Goal: Transaction & Acquisition: Register for event/course

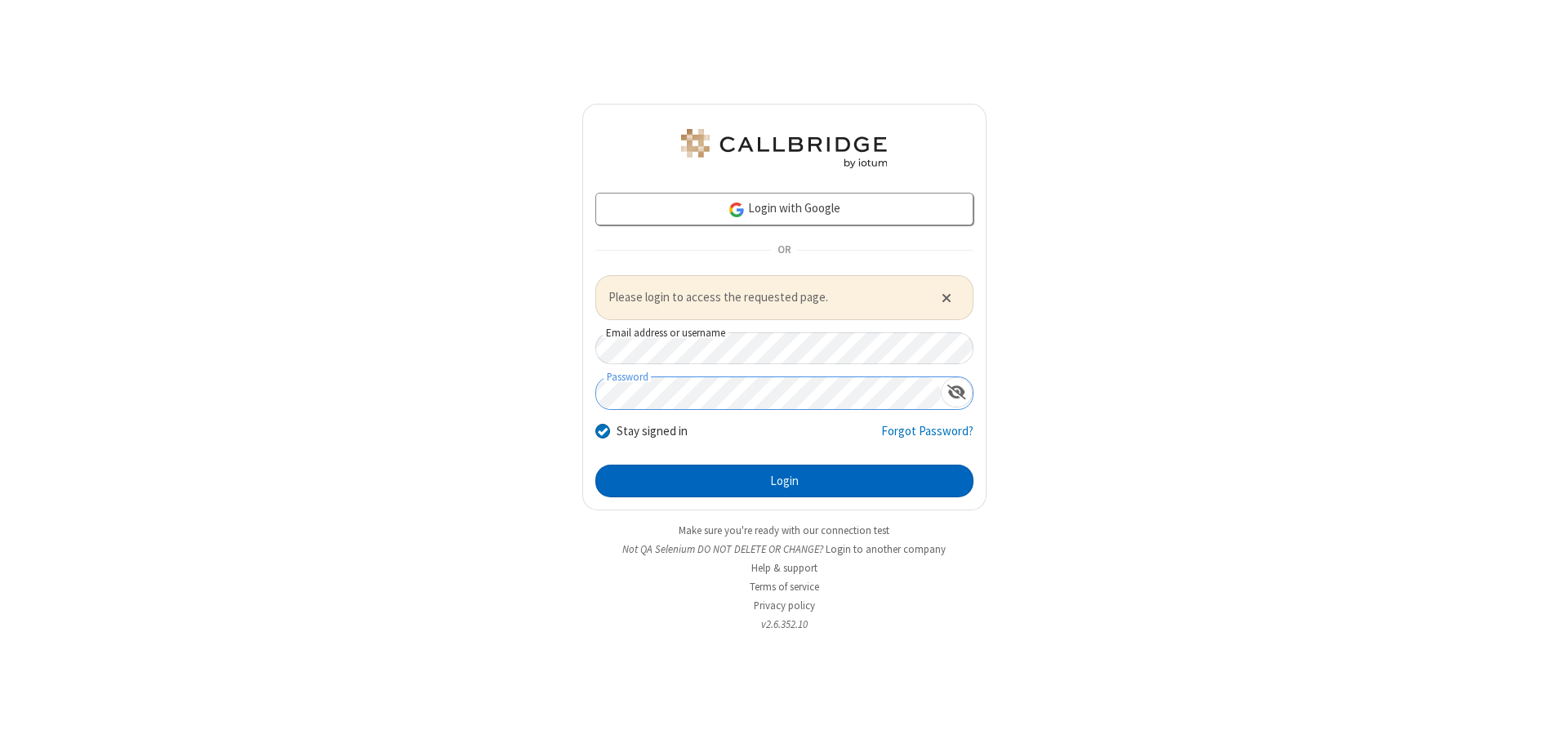
click at [784, 480] on button "Login" at bounding box center [784, 481] width 378 height 32
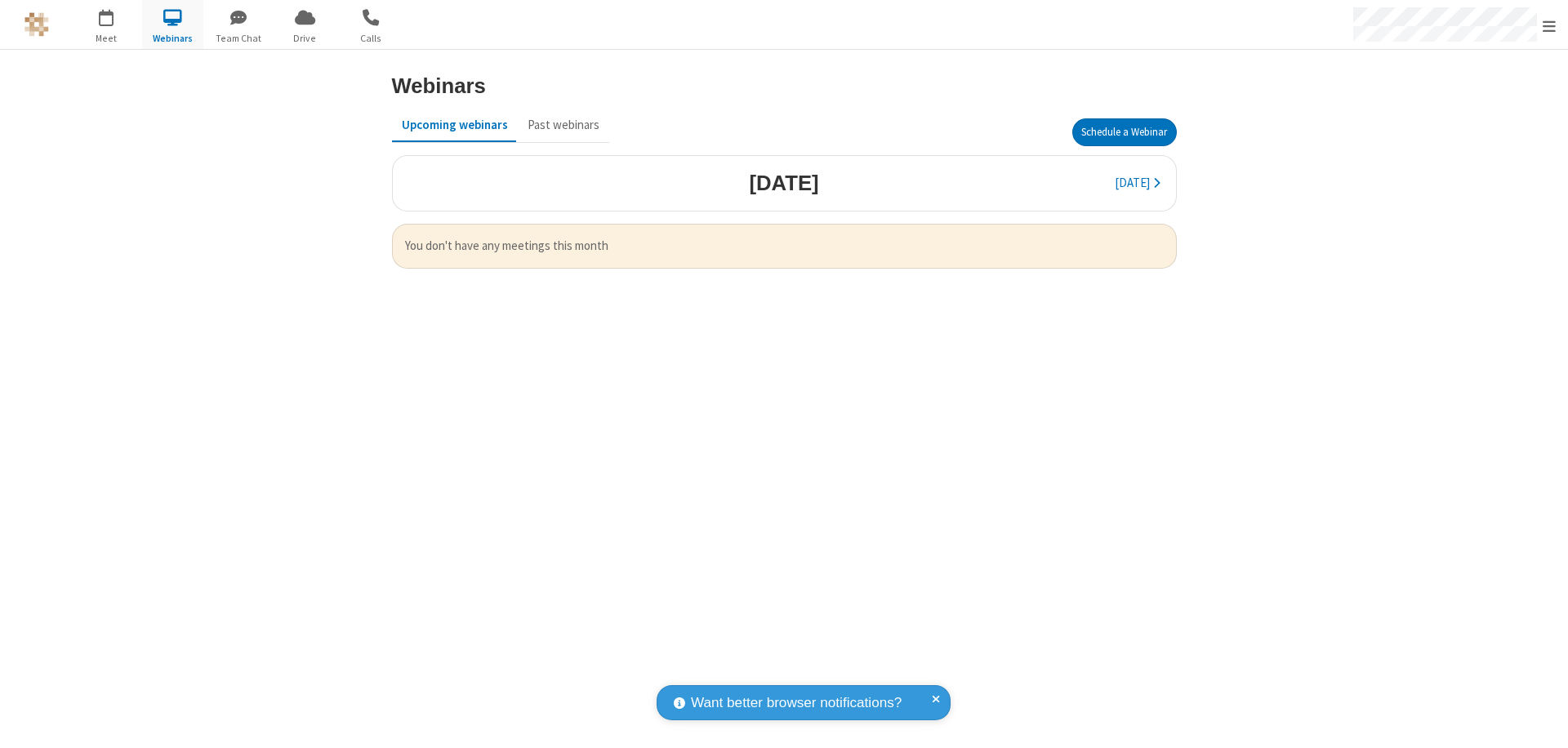
click at [1124, 133] on button "Schedule a Webinar" at bounding box center [1125, 132] width 104 height 27
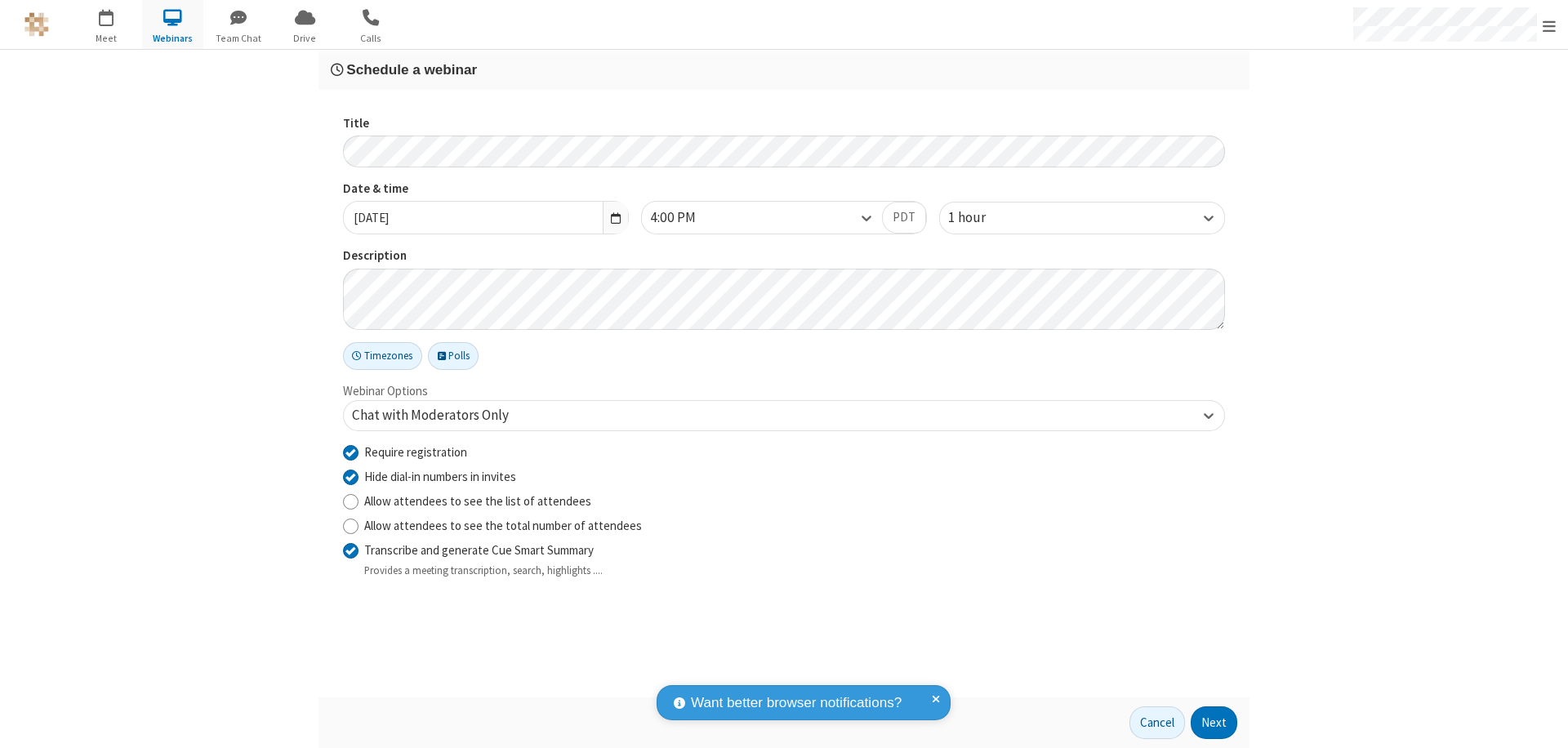
click at [350, 451] on input "Require registration" at bounding box center [351, 452] width 15 height 17
checkbox input "false"
click at [1215, 722] on button "Next" at bounding box center [1214, 722] width 46 height 32
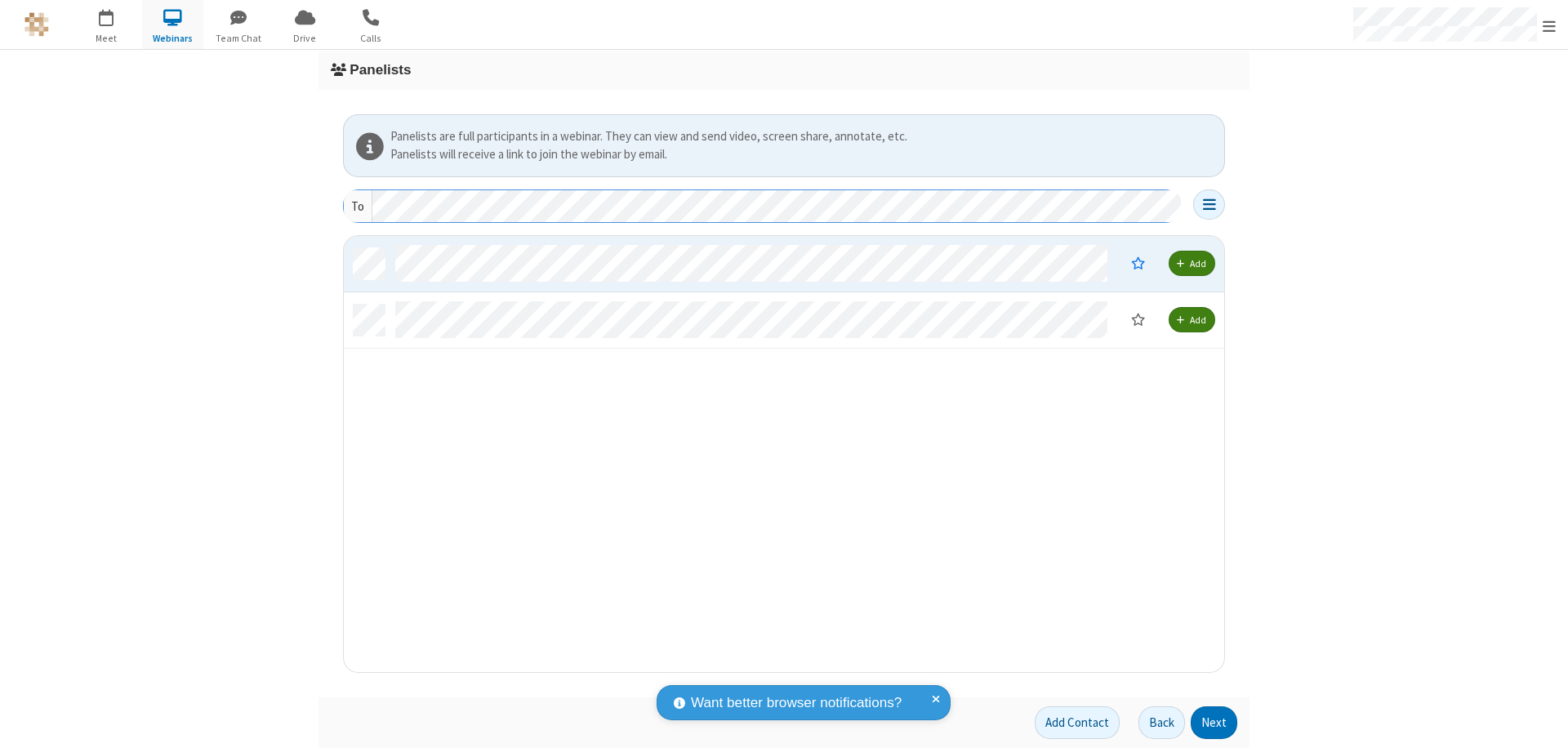
scroll to position [424, 868]
click at [1215, 722] on button "Next" at bounding box center [1214, 722] width 46 height 32
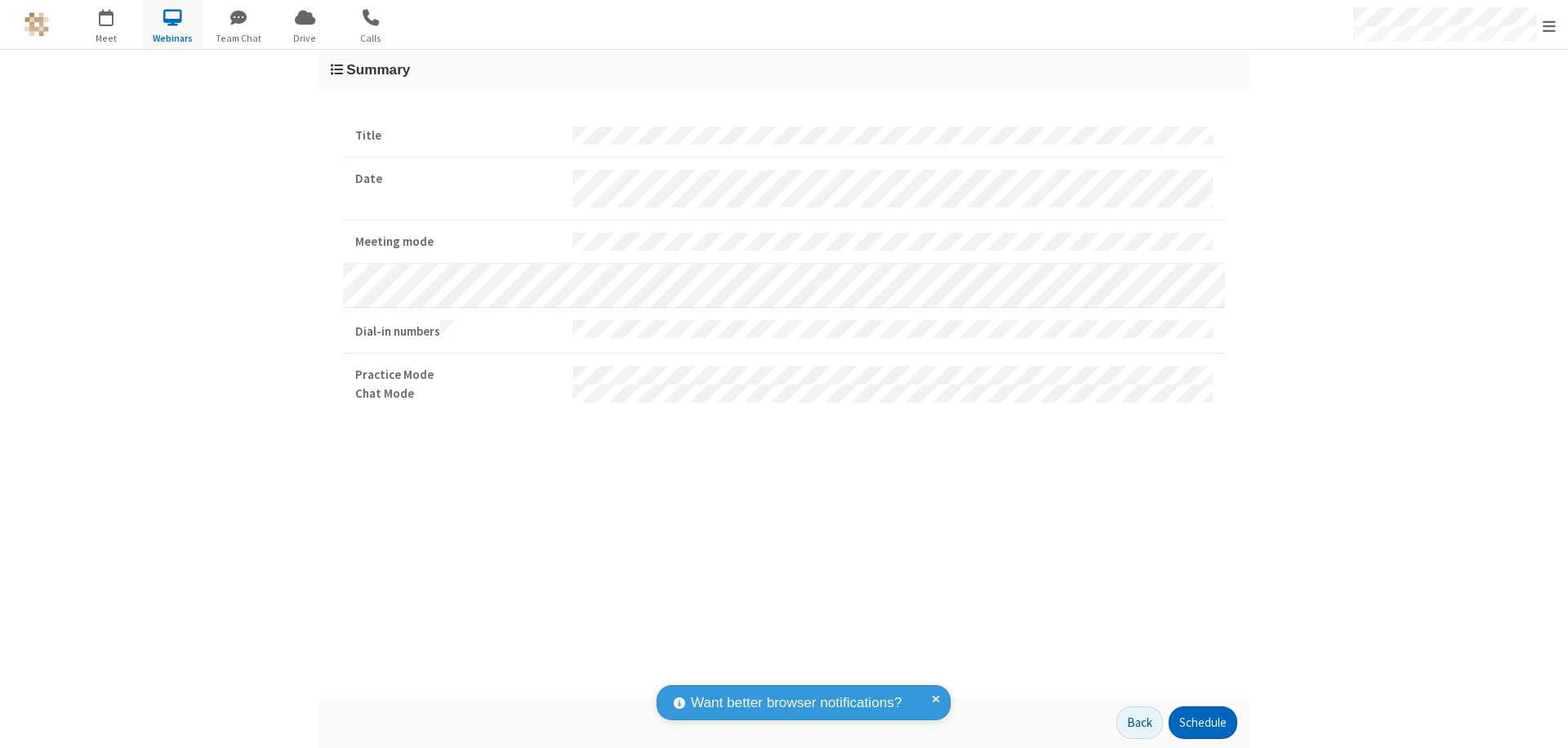
click at [1203, 722] on button "Schedule" at bounding box center [1203, 722] width 68 height 32
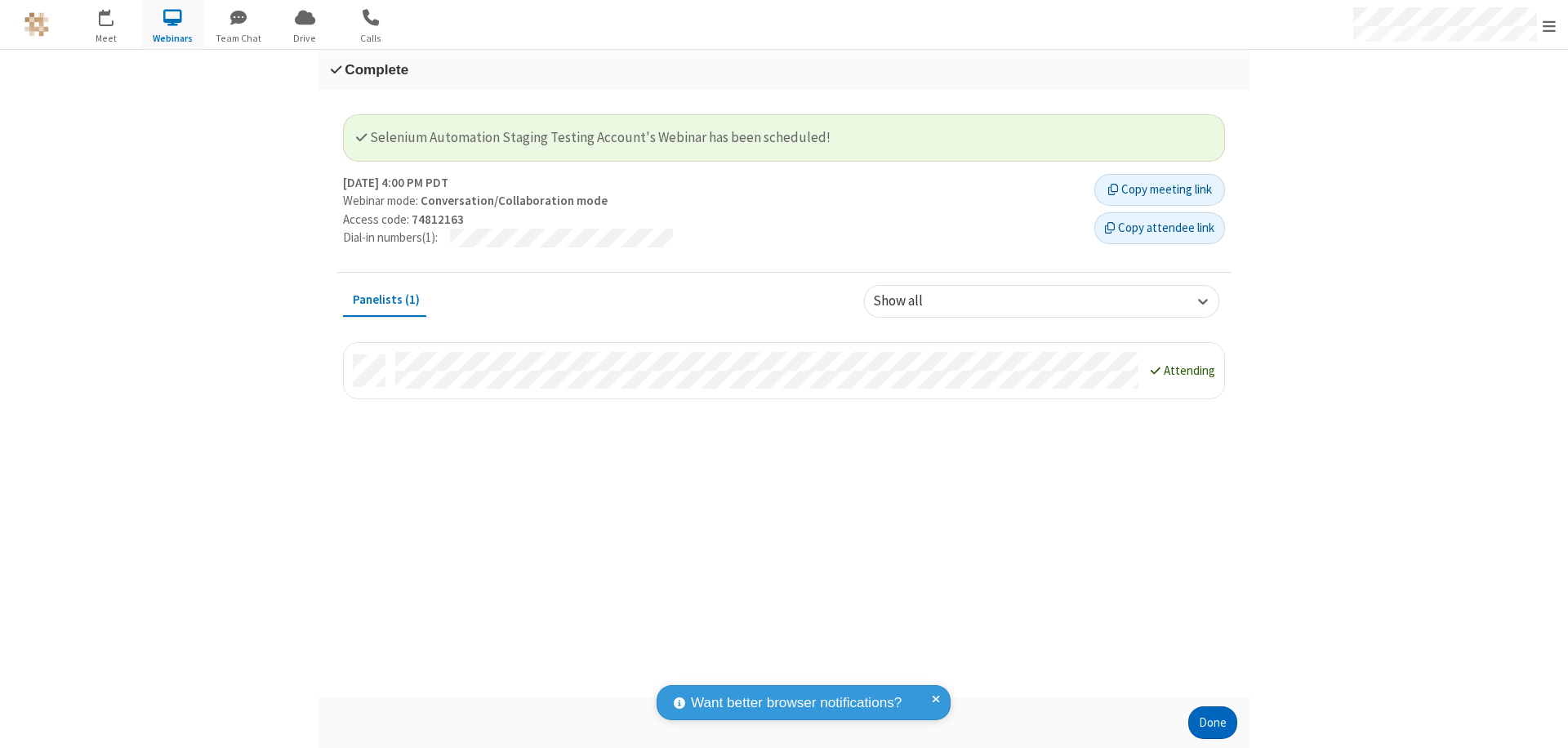
click at [1213, 722] on button "Done" at bounding box center [1213, 722] width 49 height 32
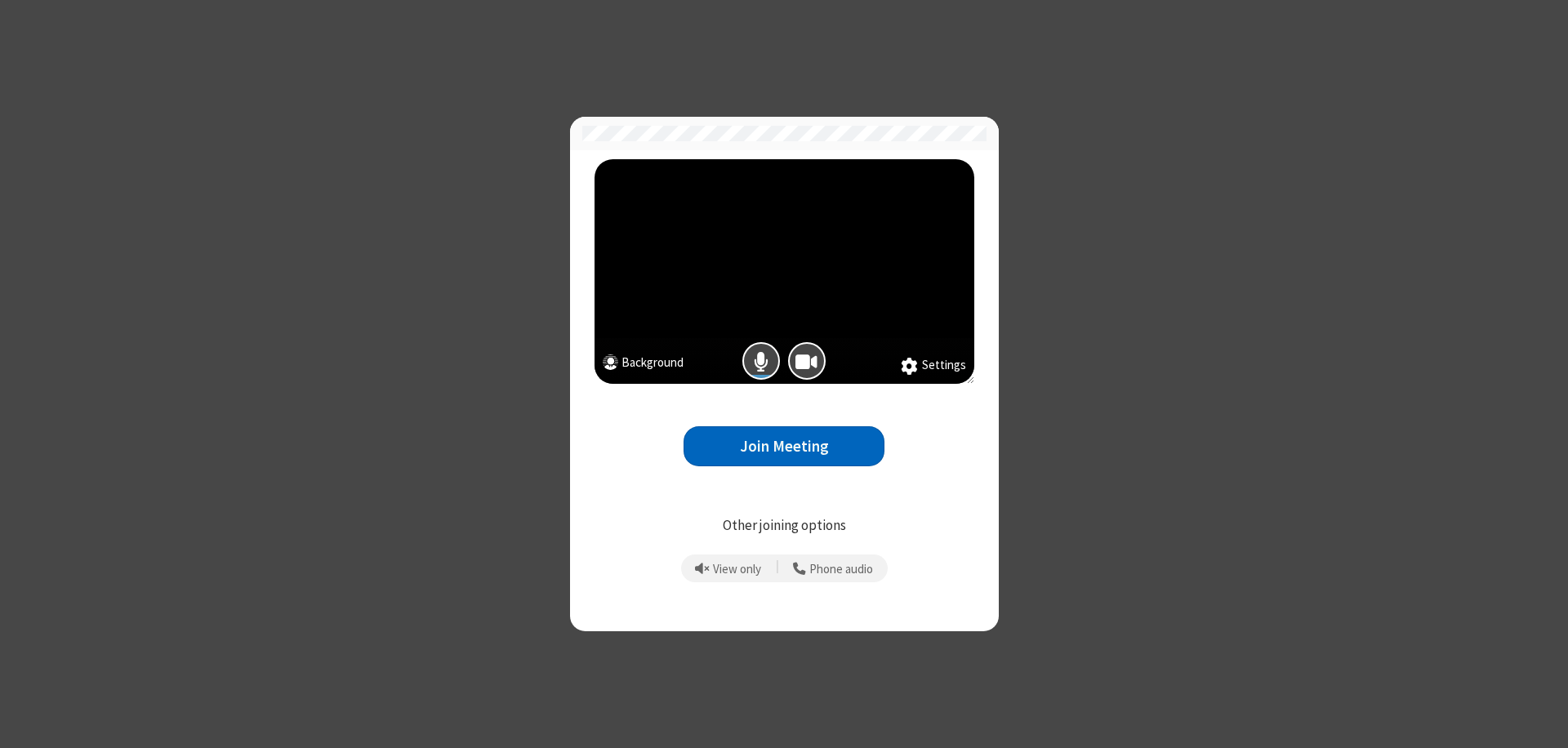
click at [784, 446] on button "Join Meeting" at bounding box center [784, 447] width 201 height 40
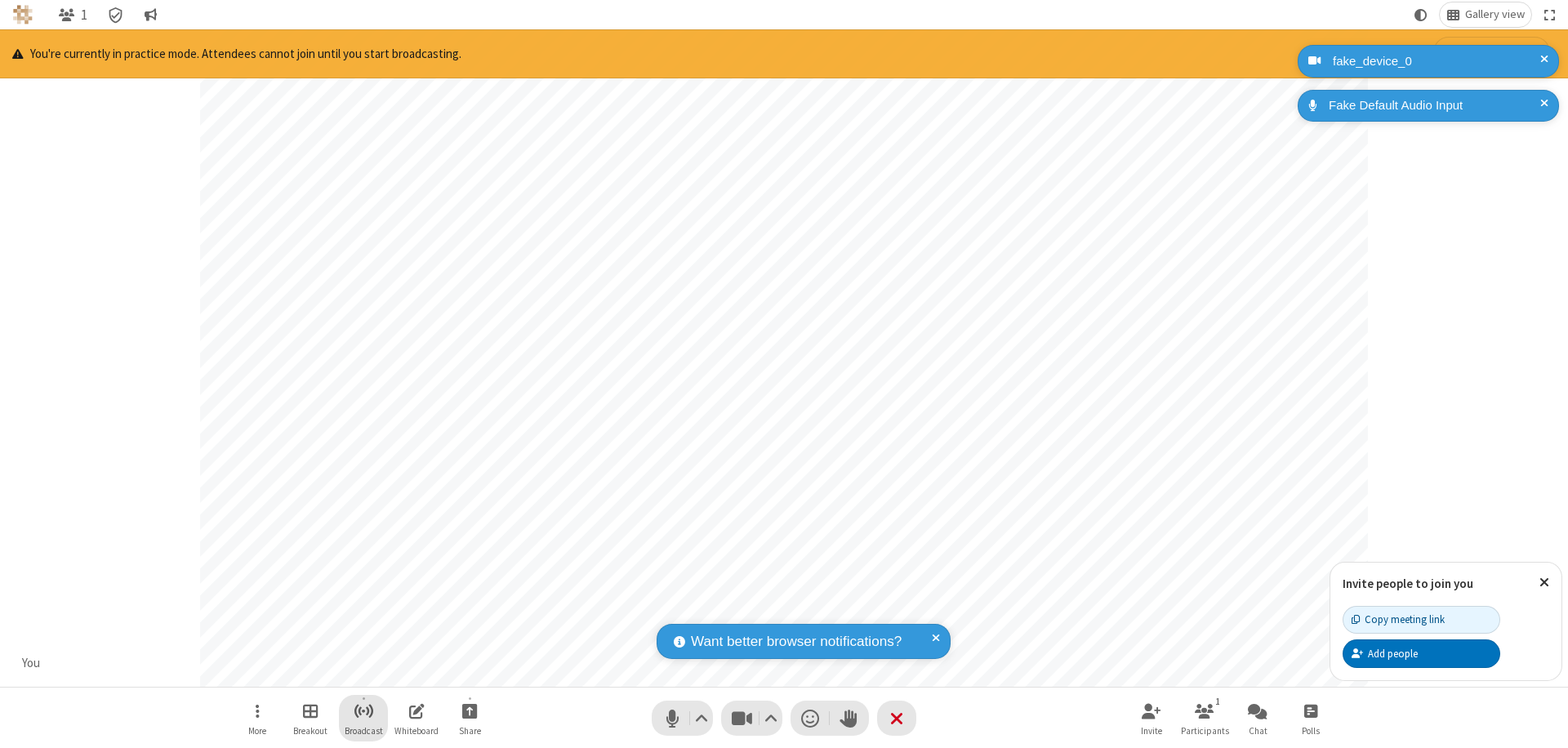
click at [362, 710] on span "Start broadcast" at bounding box center [364, 711] width 21 height 21
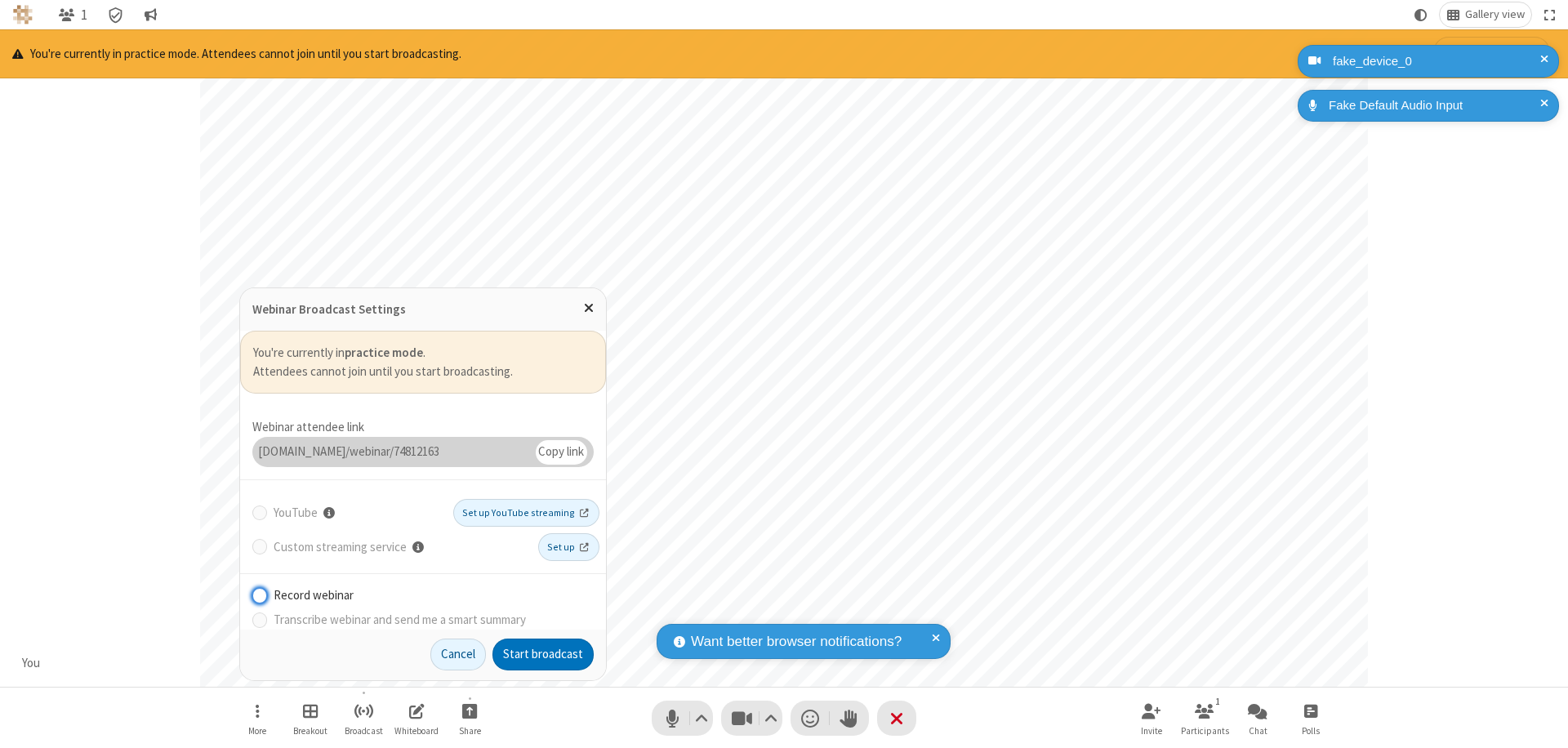
click at [544, 654] on button "Start broadcast" at bounding box center [543, 654] width 101 height 32
